Goal: Communication & Community: Answer question/provide support

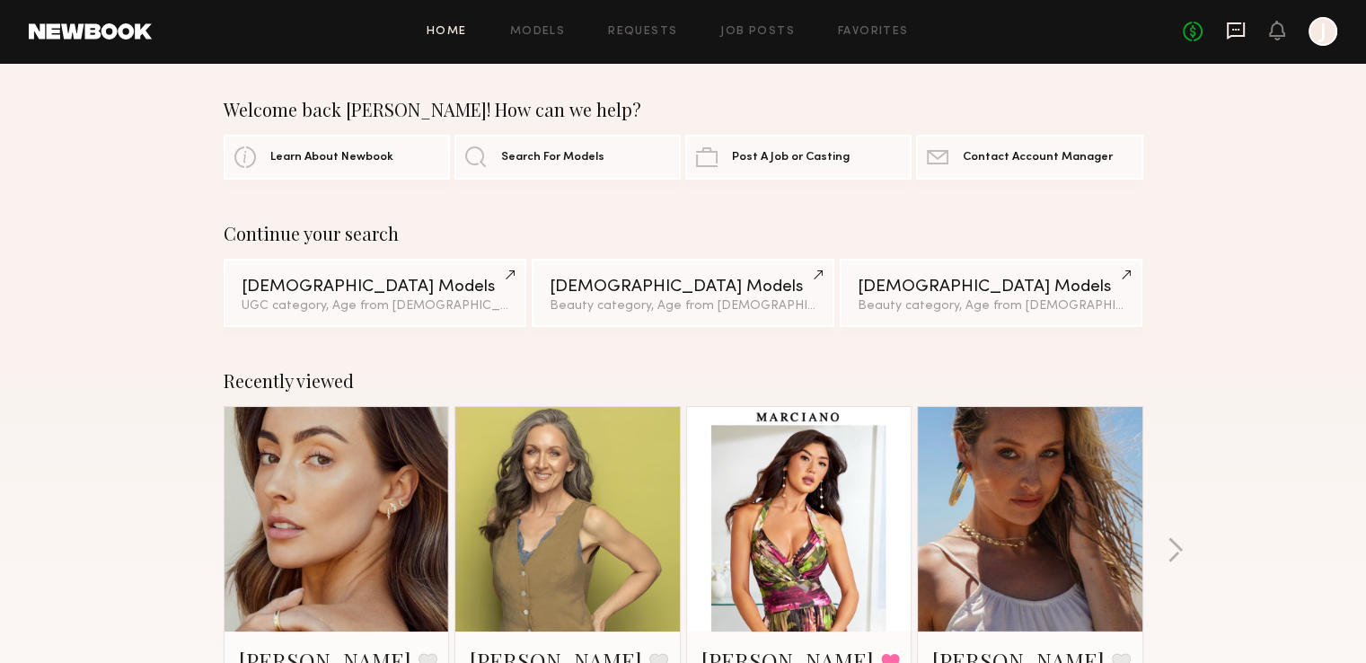
click at [1230, 29] on icon at bounding box center [1236, 31] width 20 height 20
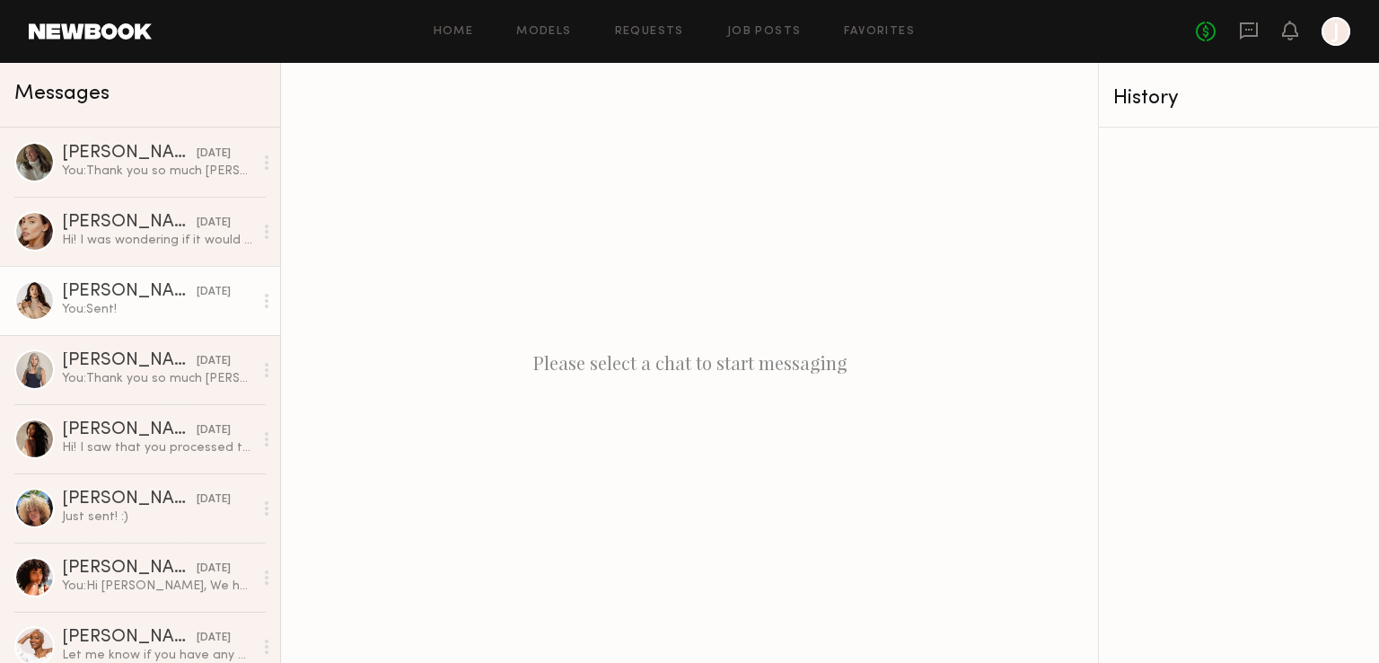
click at [121, 304] on div "You: Sent!" at bounding box center [157, 309] width 191 height 17
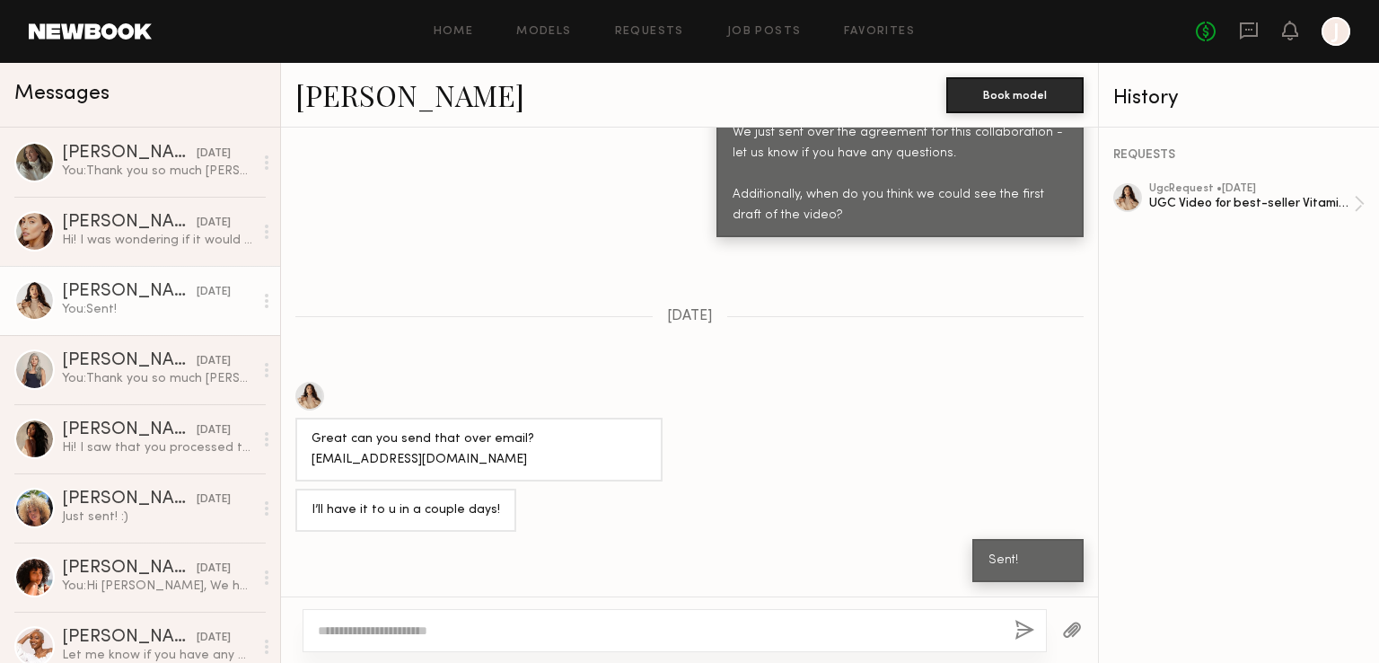
scroll to position [1560, 0]
click at [1171, 212] on div "UGC Video for best-seller Vitamin C" at bounding box center [1251, 203] width 205 height 17
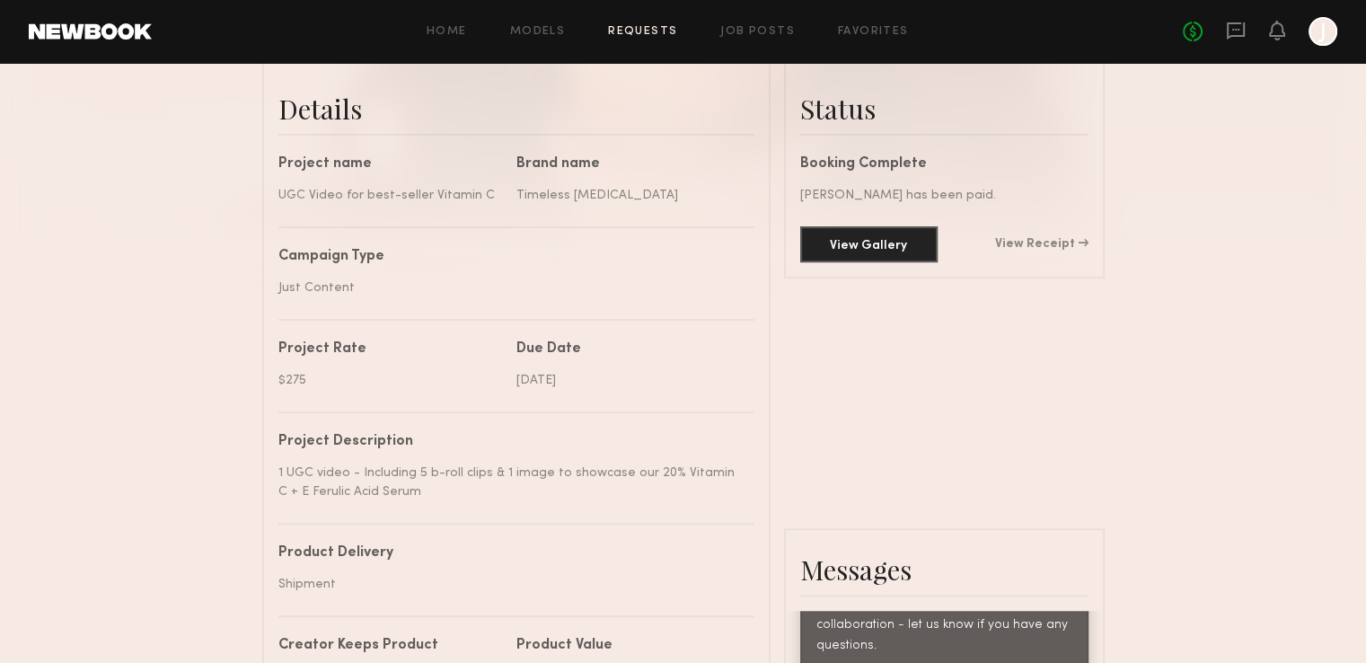
scroll to position [460, 0]
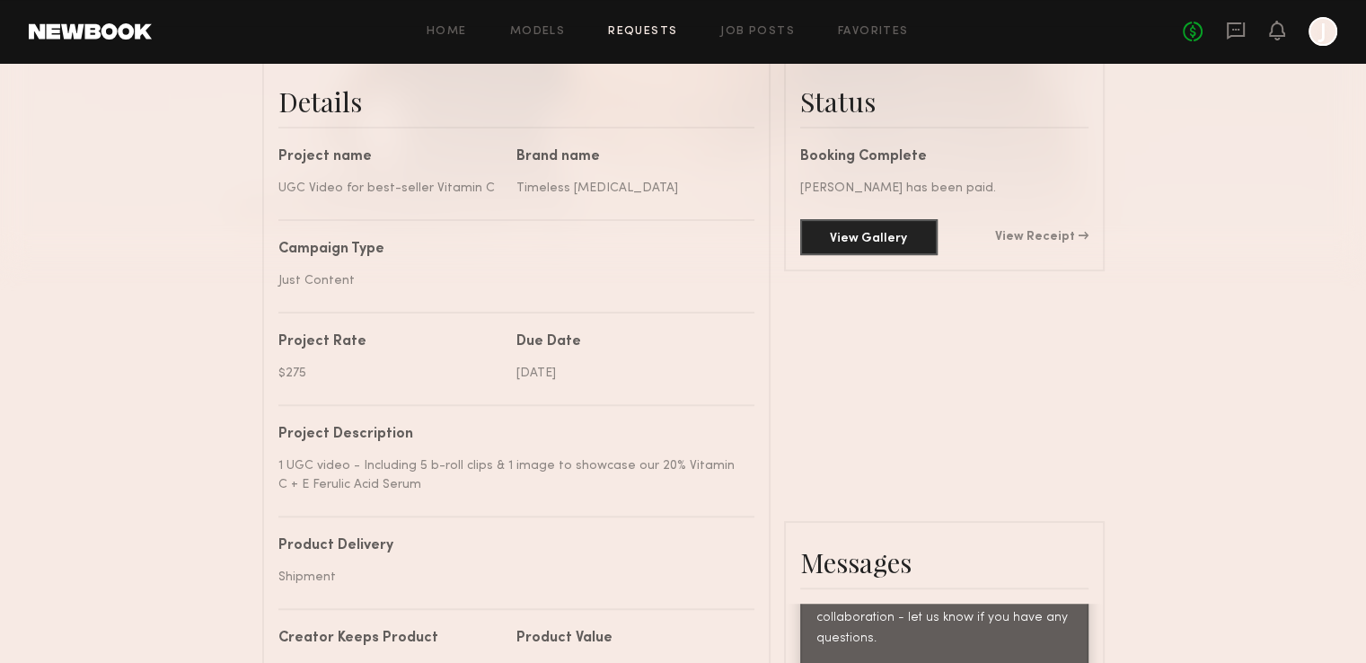
drag, startPoint x: 456, startPoint y: 507, endPoint x: 280, endPoint y: 489, distance: 176.9
click at [280, 489] on div "1 UGC video - Including 5 b-roll clips & 1 image to showcase our 20% Vitamin C …" at bounding box center [509, 475] width 462 height 38
copy div "1 UGC video - Including 5 b-roll clips & 1 image to showcase our 20% Vitamin C …"
